Goal: Find specific page/section: Find specific page/section

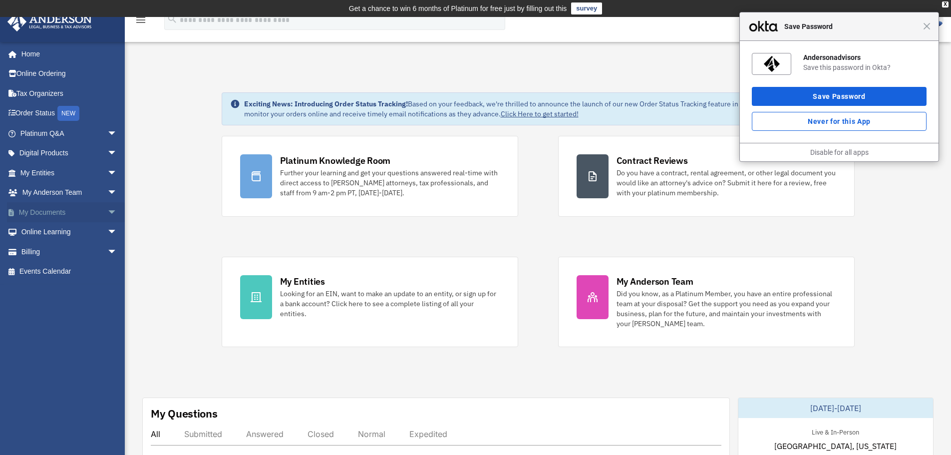
click at [107, 212] on span "arrow_drop_down" at bounding box center [117, 212] width 20 height 20
click at [925, 27] on span "Close" at bounding box center [926, 25] width 7 height 7
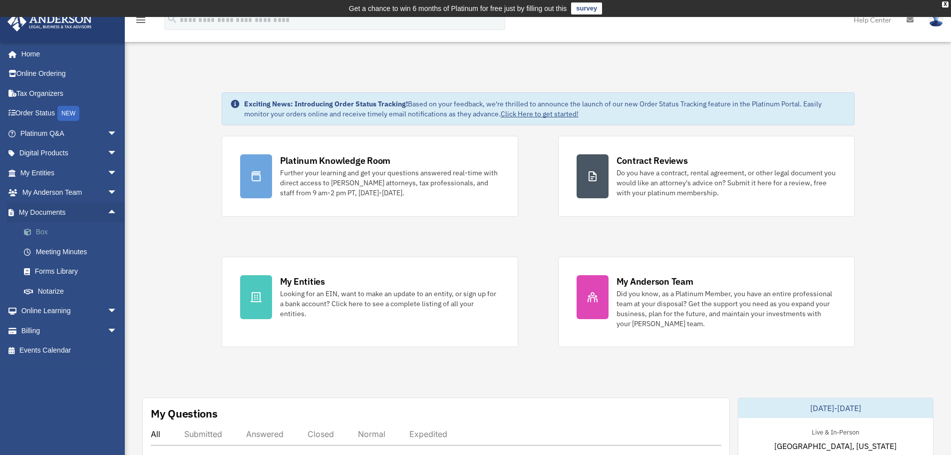
click at [42, 228] on link "Box" at bounding box center [73, 232] width 118 height 20
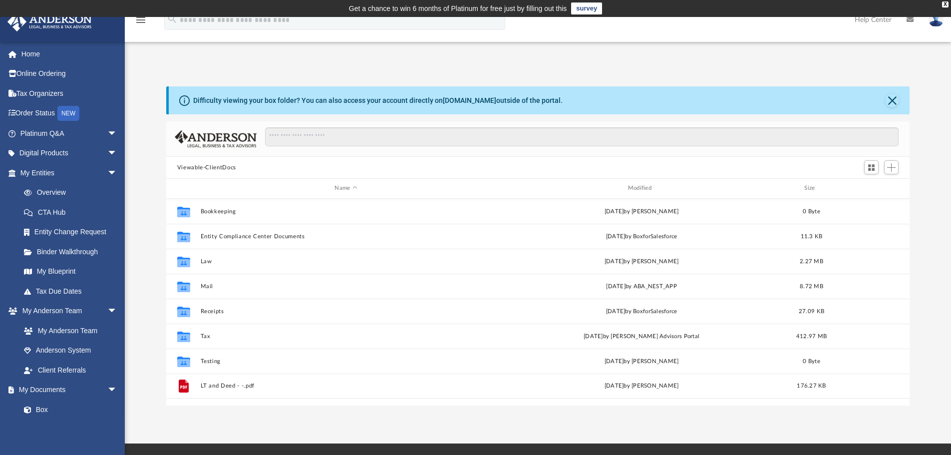
scroll to position [220, 736]
click at [107, 173] on span "arrow_drop_down" at bounding box center [117, 173] width 20 height 20
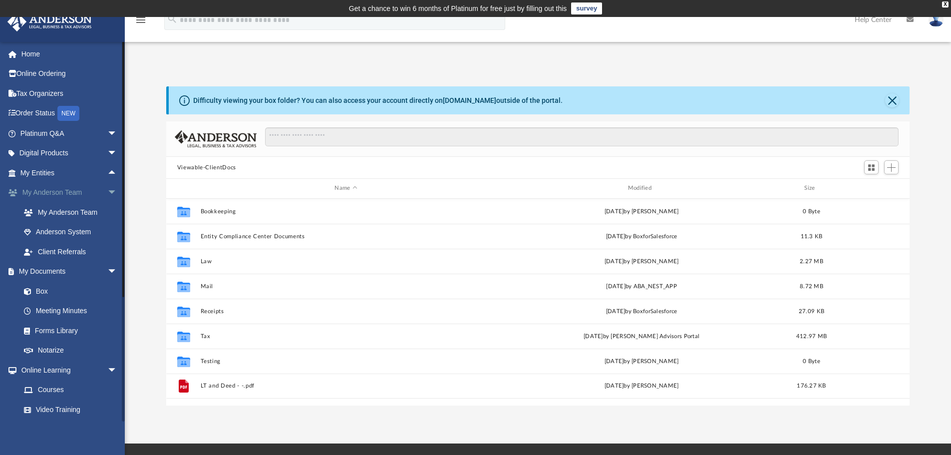
click at [107, 190] on span "arrow_drop_down" at bounding box center [117, 193] width 20 height 20
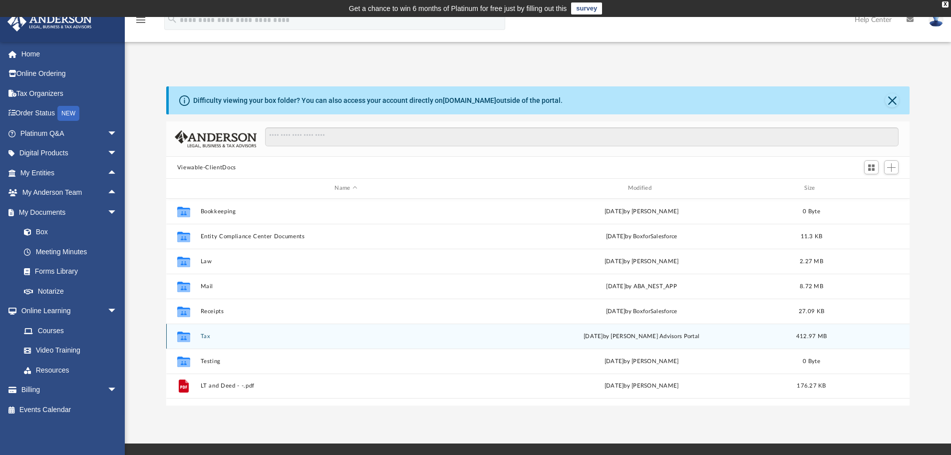
click at [199, 334] on div "Collaborated Folder Tax Wed May 21 2025 by Anderson Advisors Portal 412.97 MB" at bounding box center [538, 336] width 744 height 25
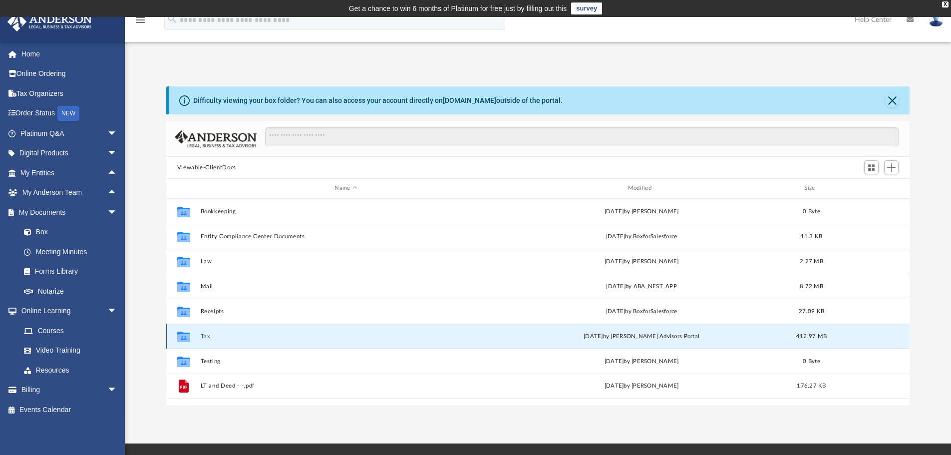
click at [208, 338] on button "Tax" at bounding box center [345, 336] width 291 height 6
